Goal: Information Seeking & Learning: Learn about a topic

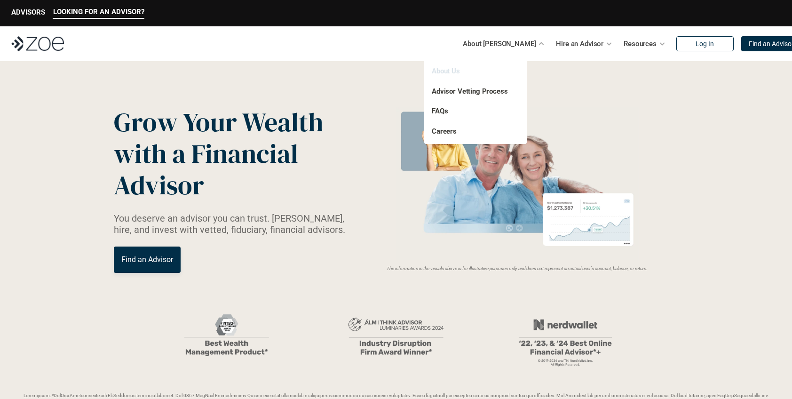
click at [448, 69] on link "About Us" at bounding box center [446, 71] width 28 height 8
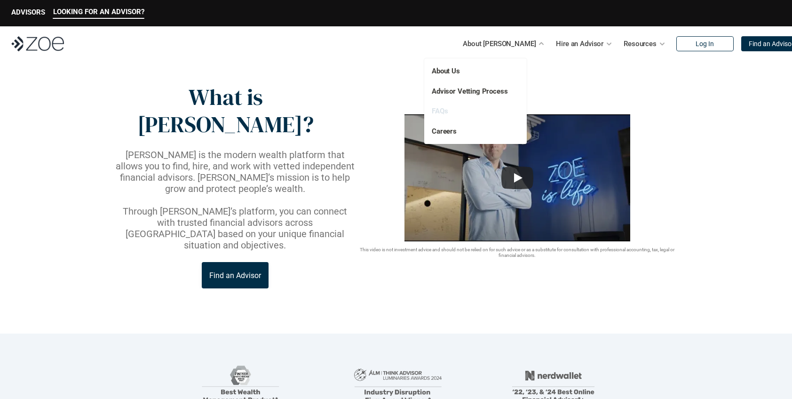
click at [441, 114] on link "FAQs" at bounding box center [440, 111] width 16 height 8
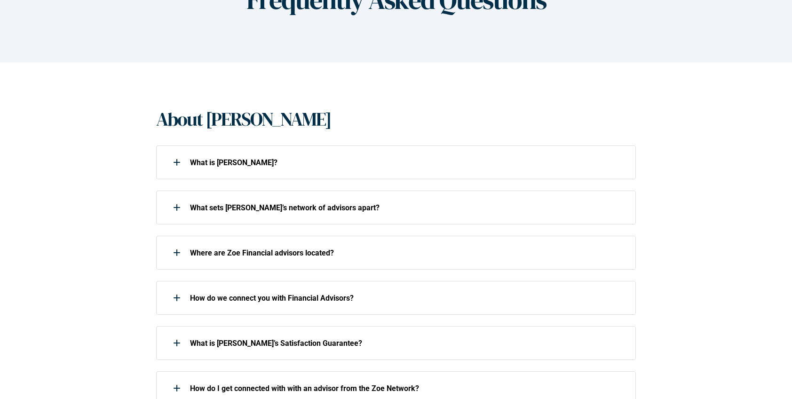
scroll to position [125, 0]
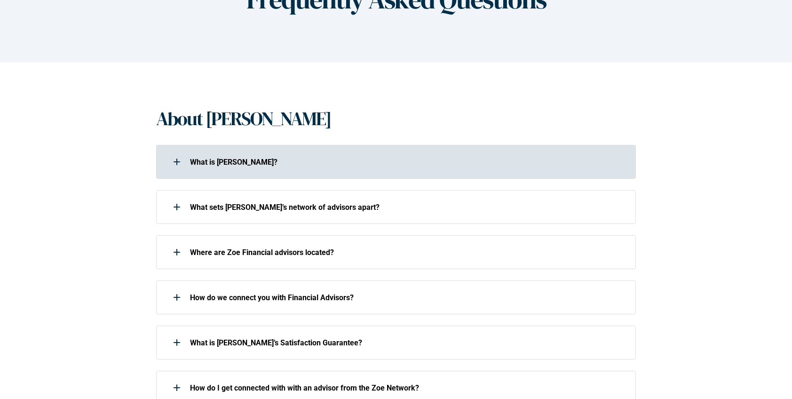
click at [352, 158] on p "What is [PERSON_NAME]?" at bounding box center [407, 162] width 434 height 9
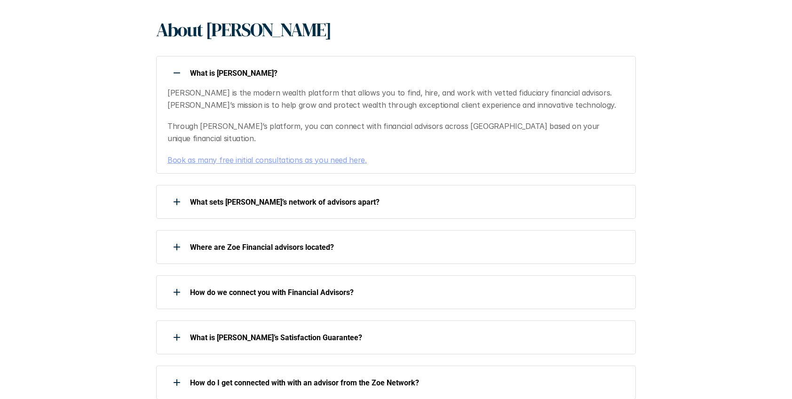
scroll to position [219, 0]
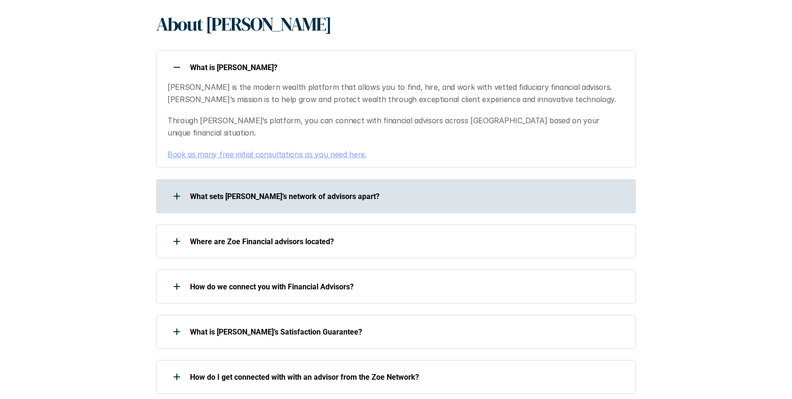
click at [174, 187] on div at bounding box center [176, 196] width 19 height 19
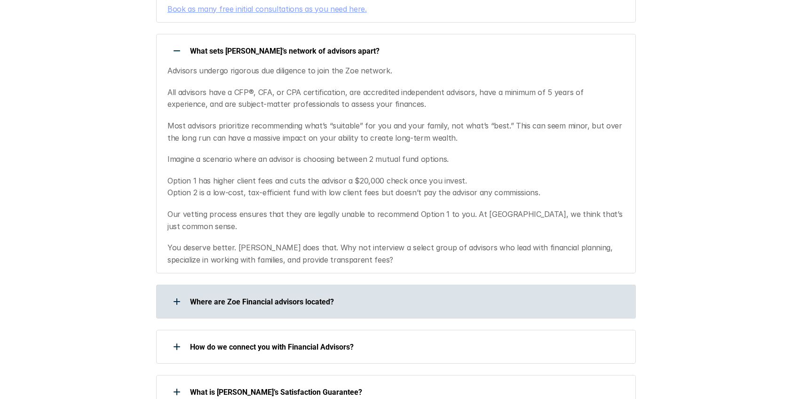
scroll to position [368, 0]
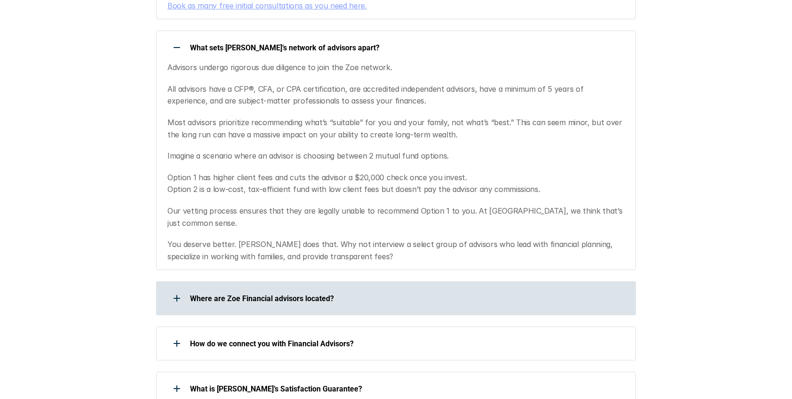
click at [173, 289] on div at bounding box center [176, 298] width 19 height 19
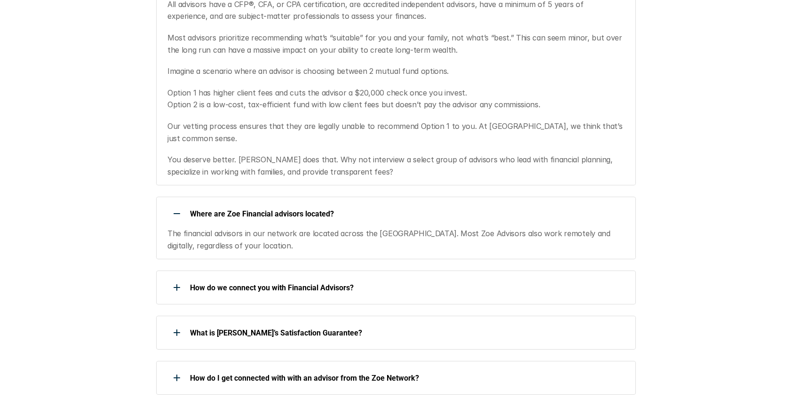
scroll to position [456, 0]
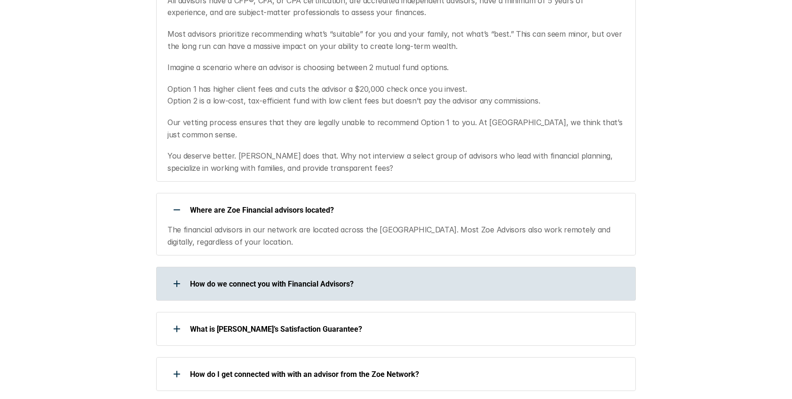
click at [174, 274] on div at bounding box center [176, 283] width 19 height 19
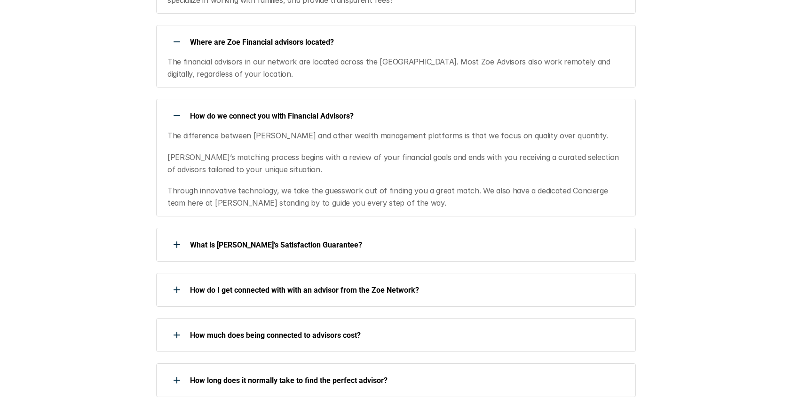
scroll to position [625, 0]
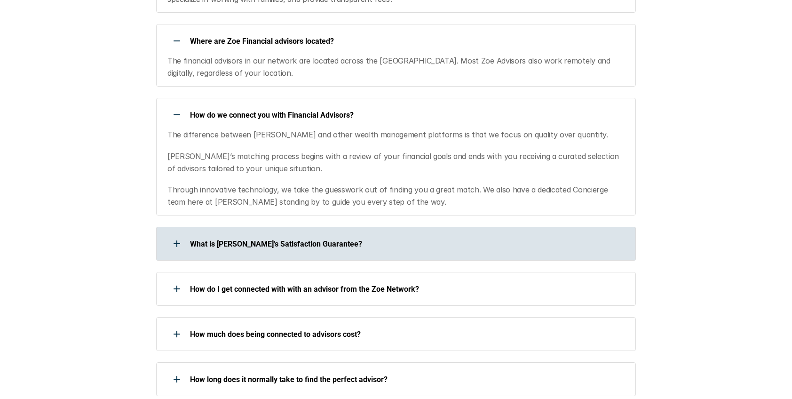
click at [177, 234] on div at bounding box center [176, 243] width 19 height 19
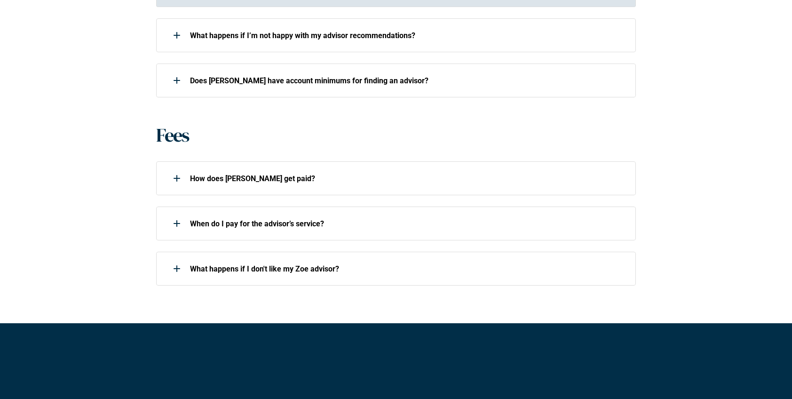
scroll to position [1067, 0]
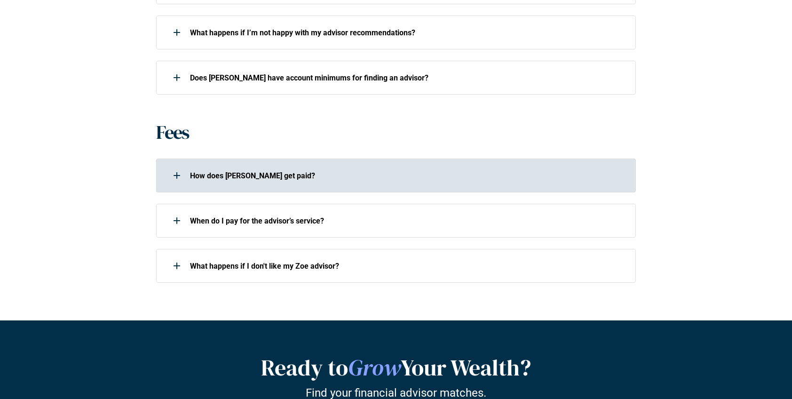
click at [174, 166] on div at bounding box center [176, 175] width 19 height 19
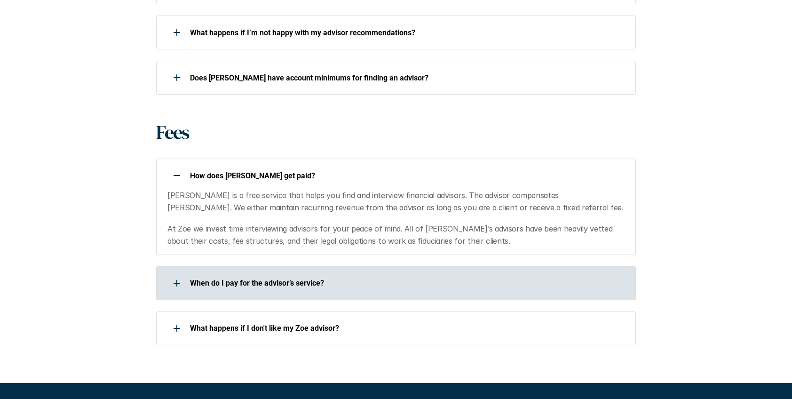
click at [174, 283] on use at bounding box center [177, 283] width 7 height 1
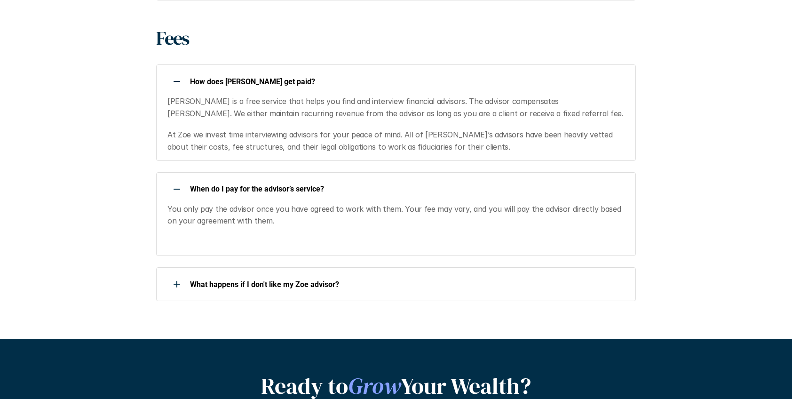
scroll to position [1161, 0]
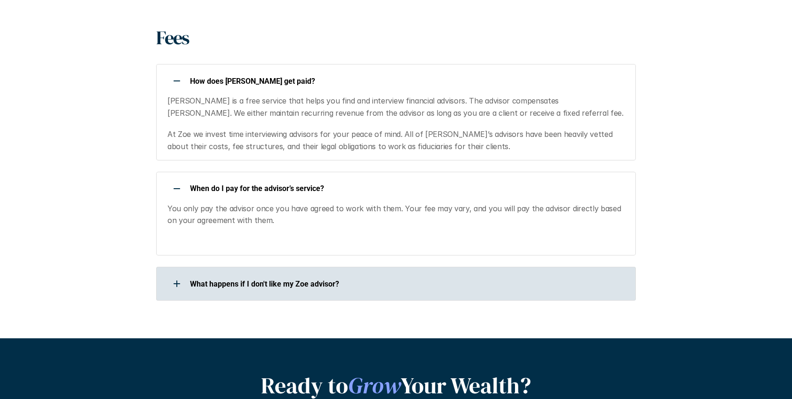
click at [175, 283] on use at bounding box center [177, 283] width 7 height 1
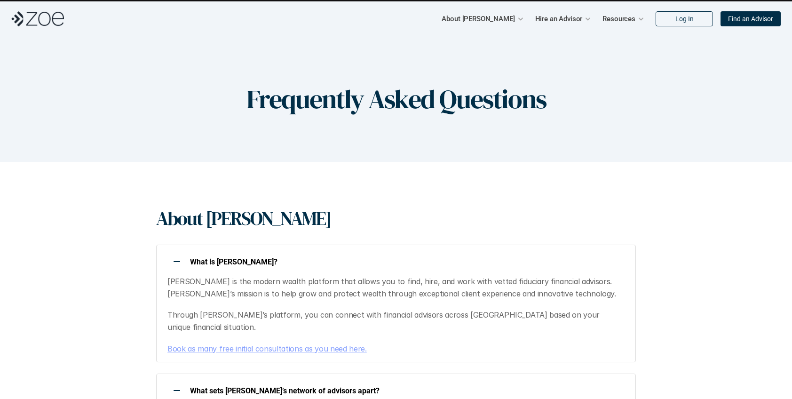
scroll to position [0, 0]
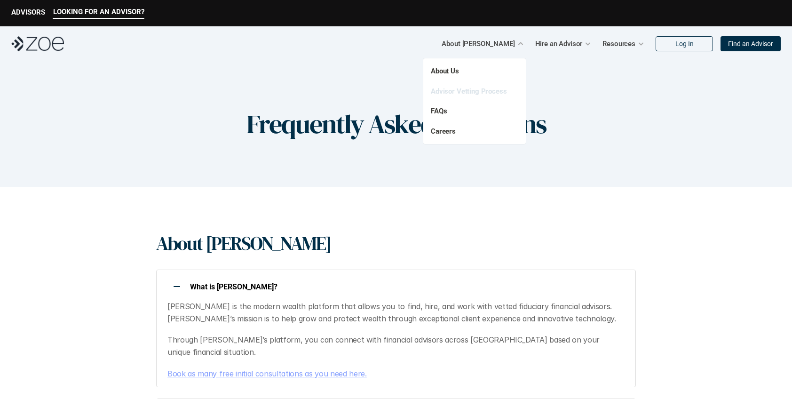
click at [460, 92] on link "Advisor Vetting Process" at bounding box center [469, 91] width 76 height 8
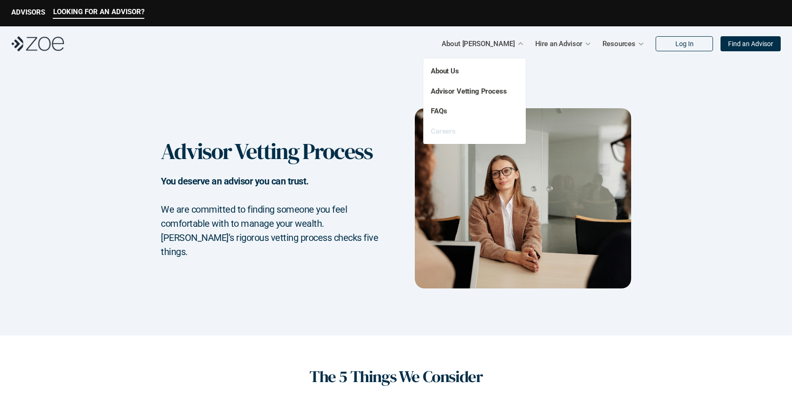
click at [450, 132] on link "Careers" at bounding box center [443, 131] width 25 height 8
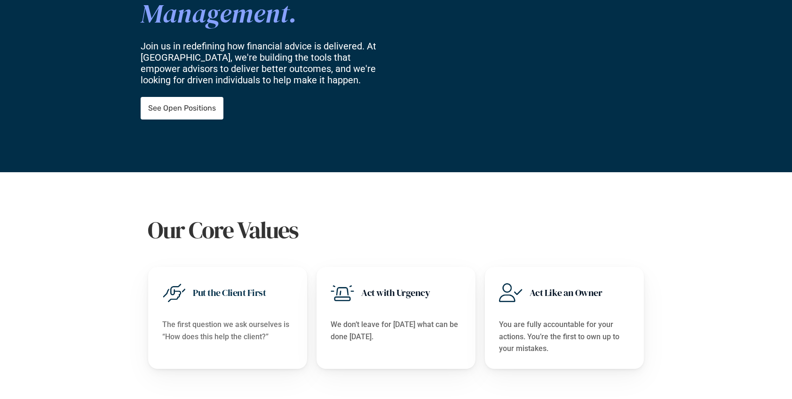
scroll to position [223, 0]
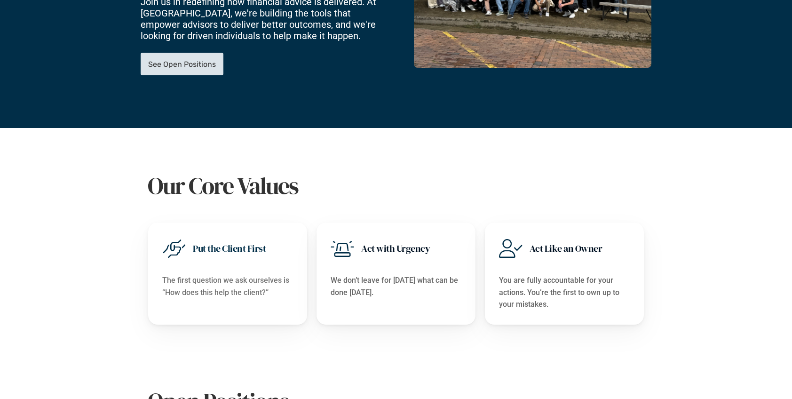
click at [190, 60] on p "See Open Positions" at bounding box center [182, 64] width 68 height 9
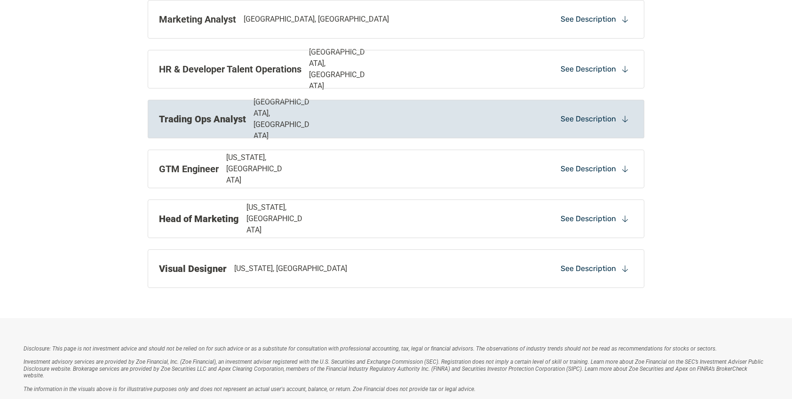
scroll to position [810, 0]
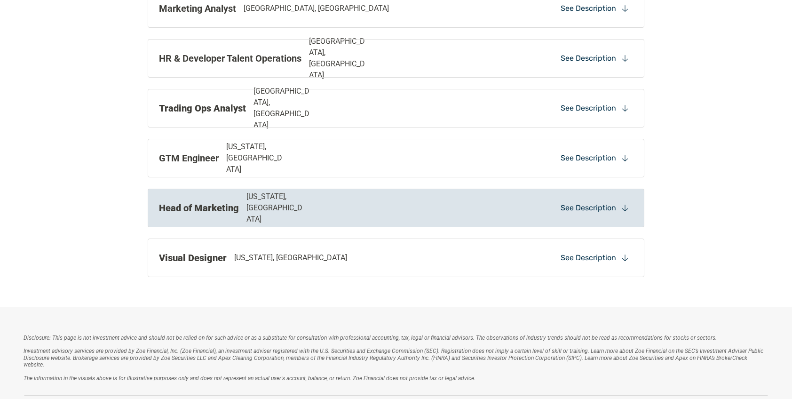
click at [371, 200] on div "Head of Marketing [US_STATE], [GEOGRAPHIC_DATA] See Description" at bounding box center [396, 208] width 497 height 39
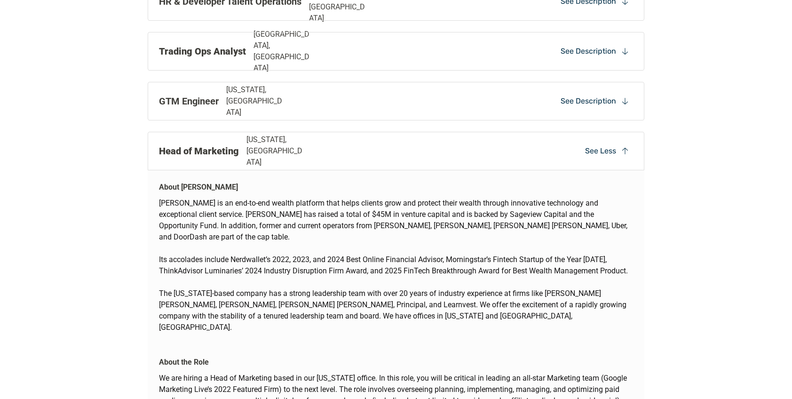
scroll to position [784, 0]
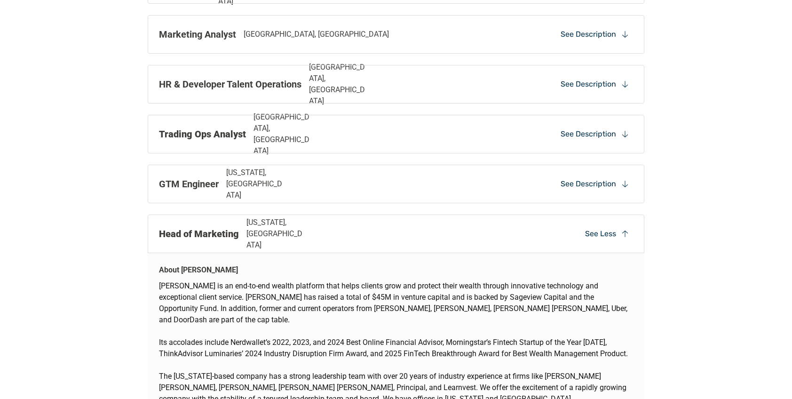
click at [625, 230] on use at bounding box center [625, 233] width 6 height 7
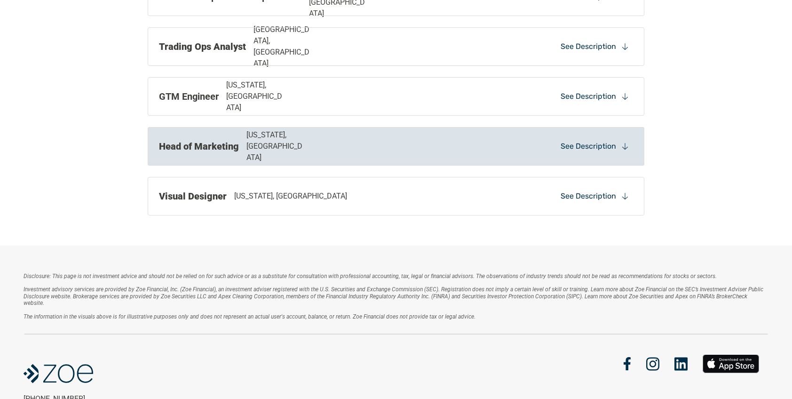
scroll to position [876, 0]
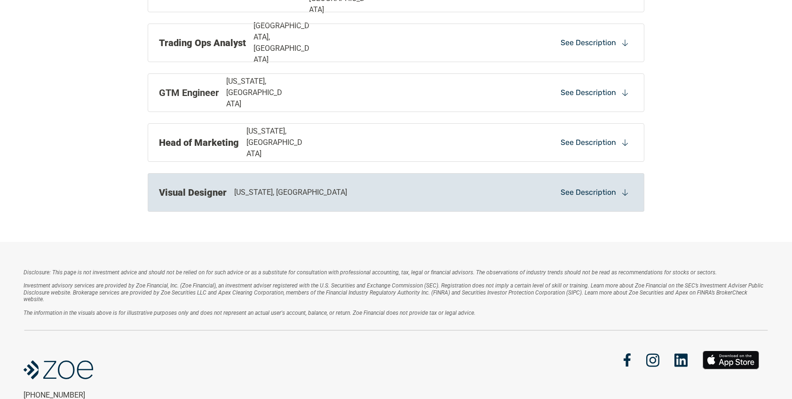
click at [580, 195] on p "See Description" at bounding box center [588, 192] width 55 height 10
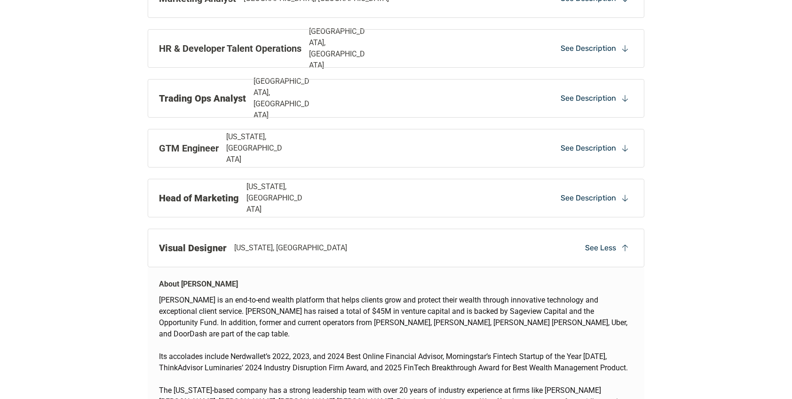
scroll to position [809, 0]
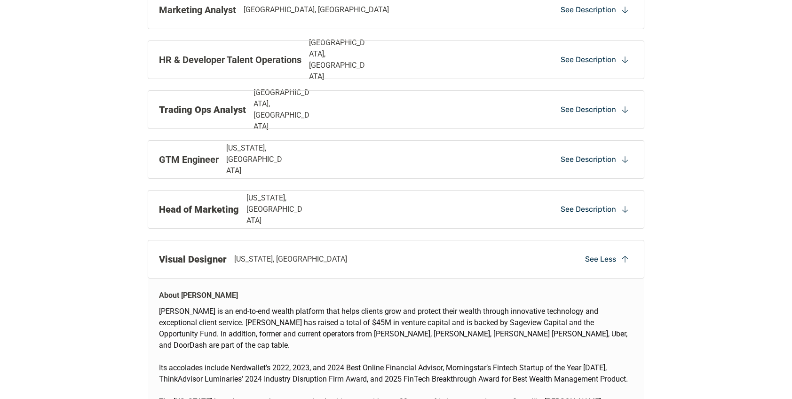
click at [598, 258] on p "See Less" at bounding box center [600, 259] width 31 height 10
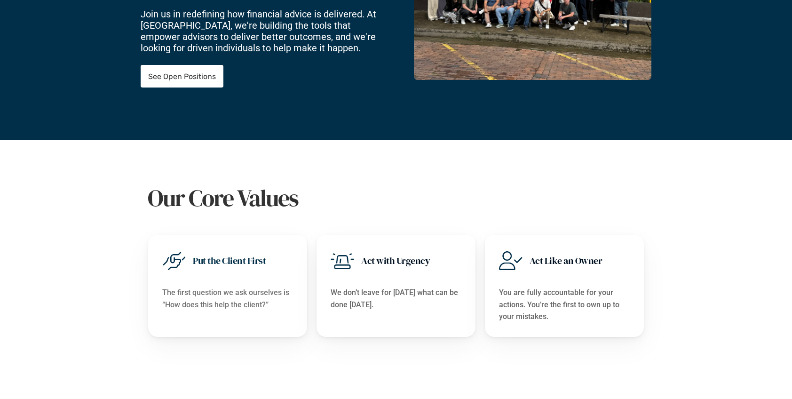
scroll to position [0, 0]
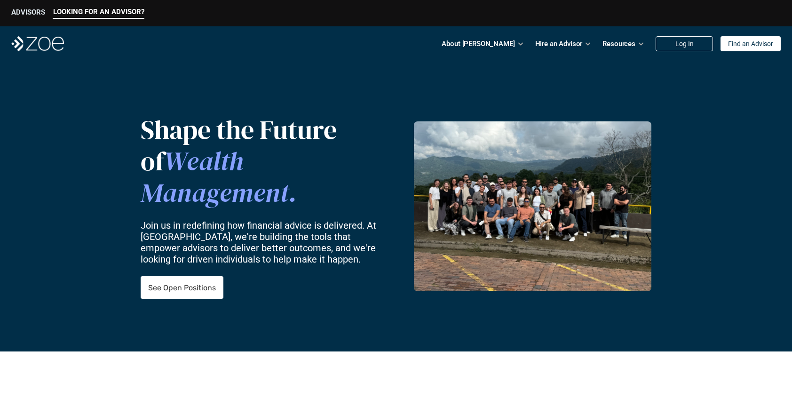
click at [24, 14] on p "ADVISORS" at bounding box center [28, 12] width 34 height 8
